Goal: Find specific page/section: Find specific page/section

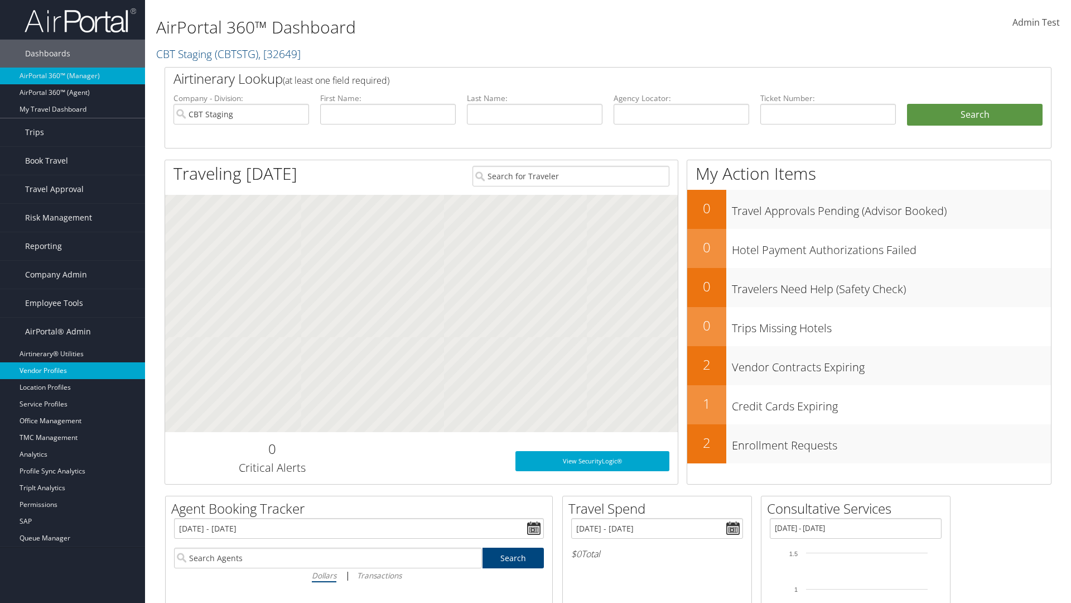
click at [73, 371] on link "Vendor Profiles" at bounding box center [72, 370] width 145 height 17
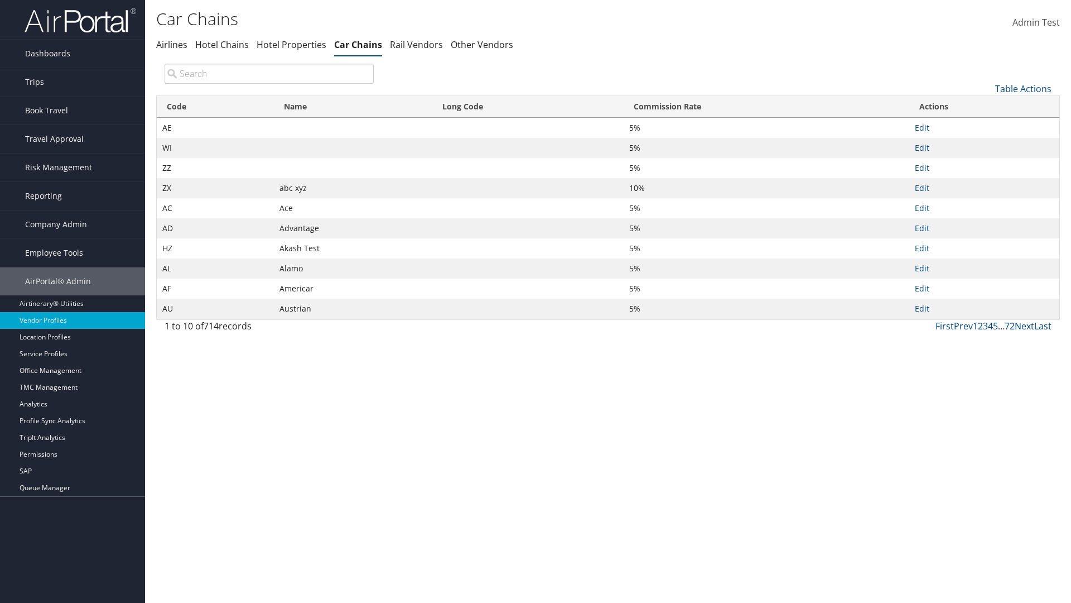
click at [353, 107] on th "Name" at bounding box center [353, 107] width 158 height 22
click at [528, 107] on th "Long Code" at bounding box center [527, 107] width 191 height 22
click at [766, 107] on th "Commission Rate" at bounding box center [767, 107] width 286 height 22
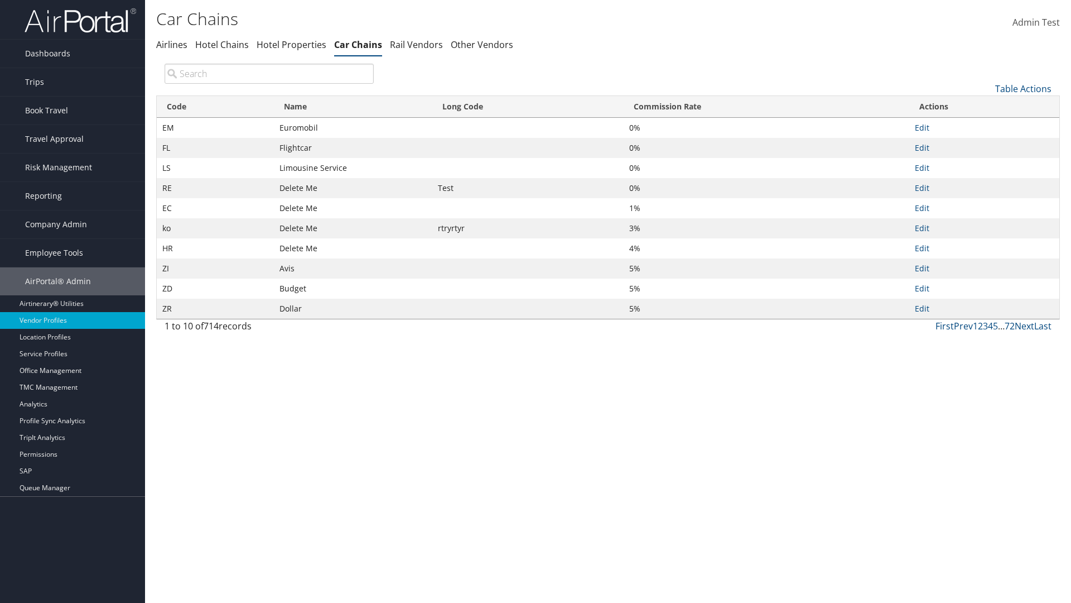
click at [766, 107] on th "Commission Rate" at bounding box center [767, 107] width 286 height 22
click at [1023, 88] on link "Table Actions" at bounding box center [1024, 89] width 56 height 12
click at [986, 162] on link "Page Length" at bounding box center [986, 162] width 147 height 19
click at [986, 126] on link "25" at bounding box center [986, 126] width 147 height 19
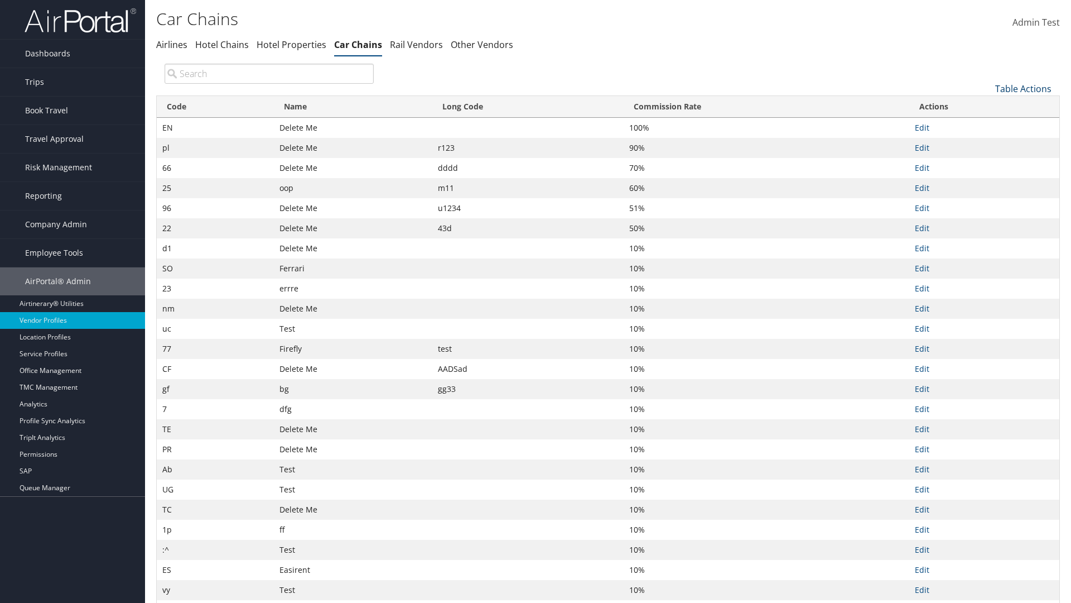
scroll to position [37, 0]
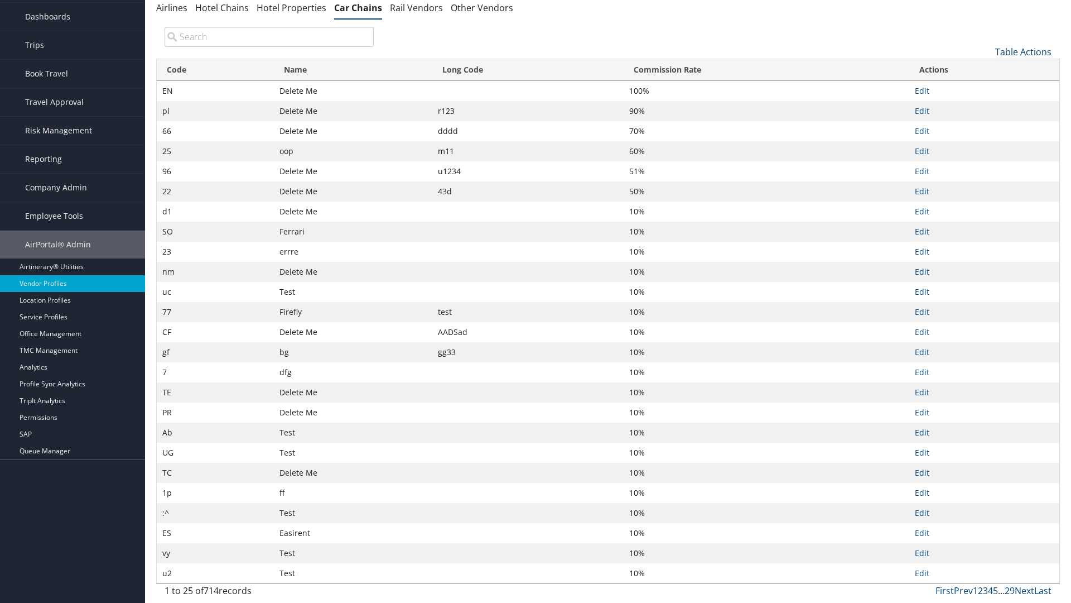
click at [1023, 51] on link "Table Actions" at bounding box center [1024, 52] width 56 height 12
click at [986, 126] on link "Page Length" at bounding box center [986, 126] width 147 height 19
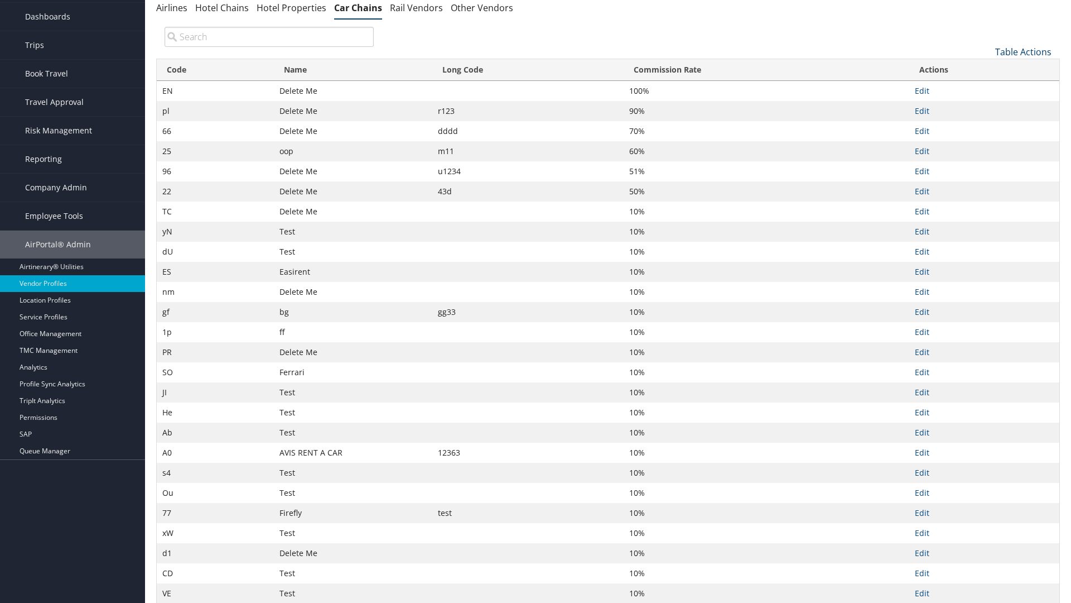
scroll to position [0, 0]
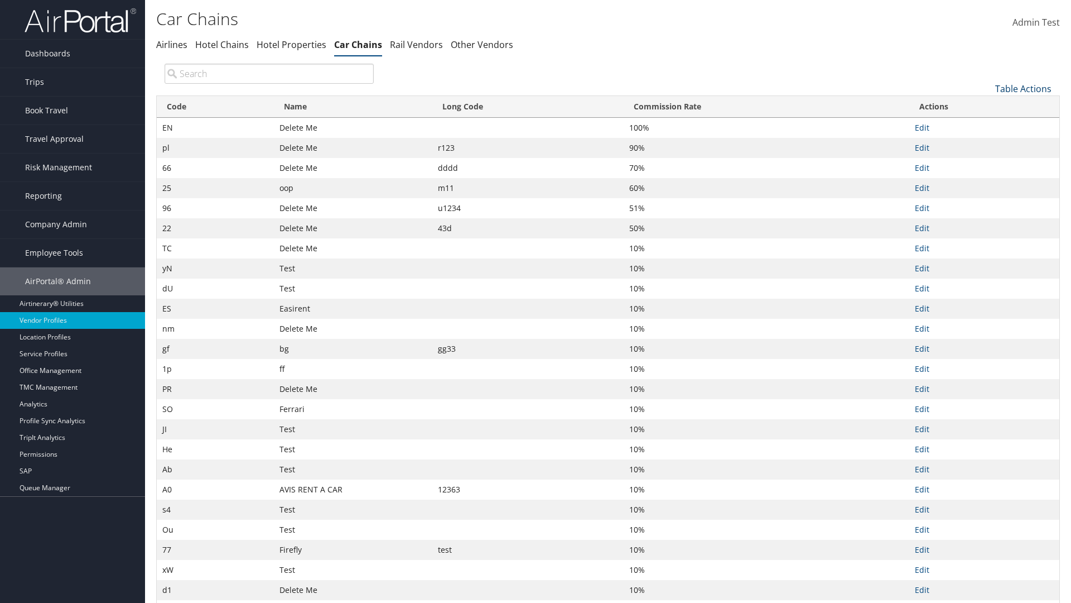
click at [1023, 88] on link "Table Actions" at bounding box center [1024, 89] width 56 height 12
